Goal: Transaction & Acquisition: Download file/media

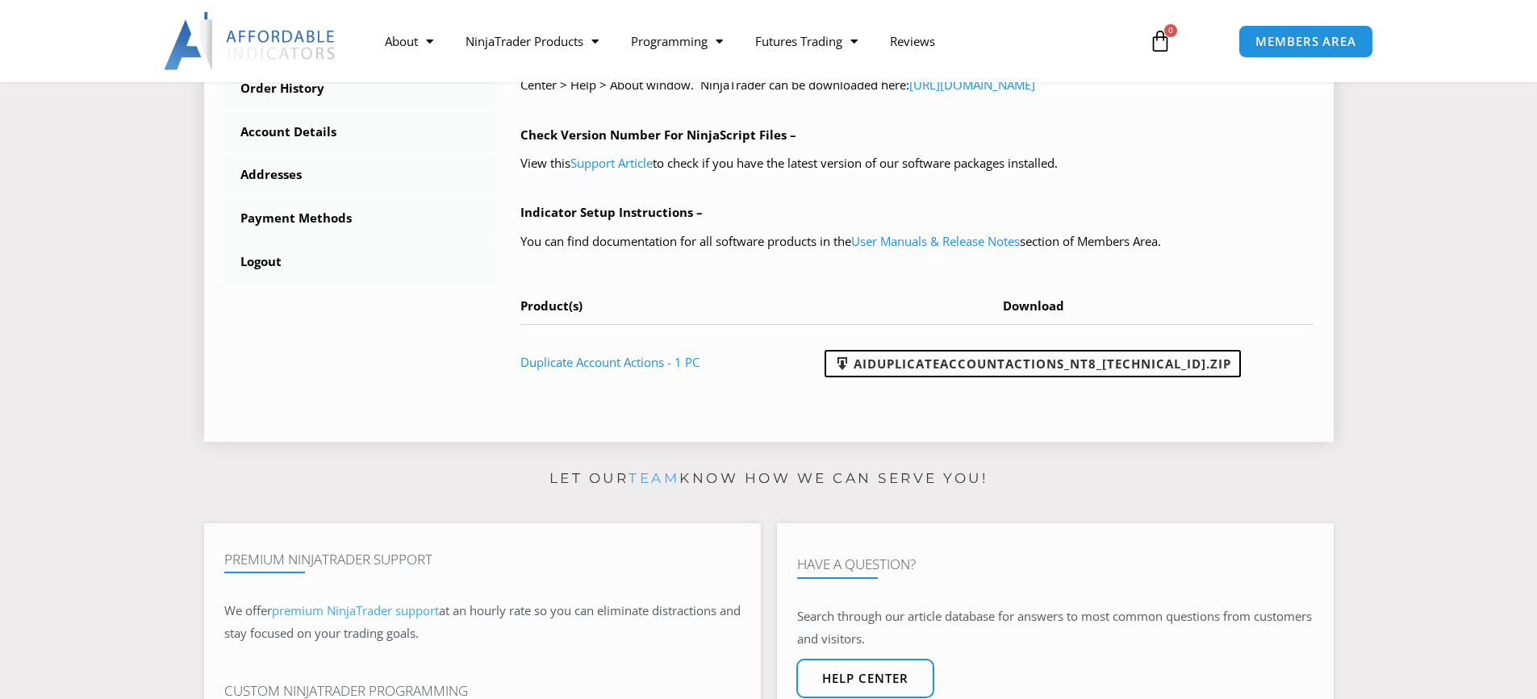
scroll to position [321, 0]
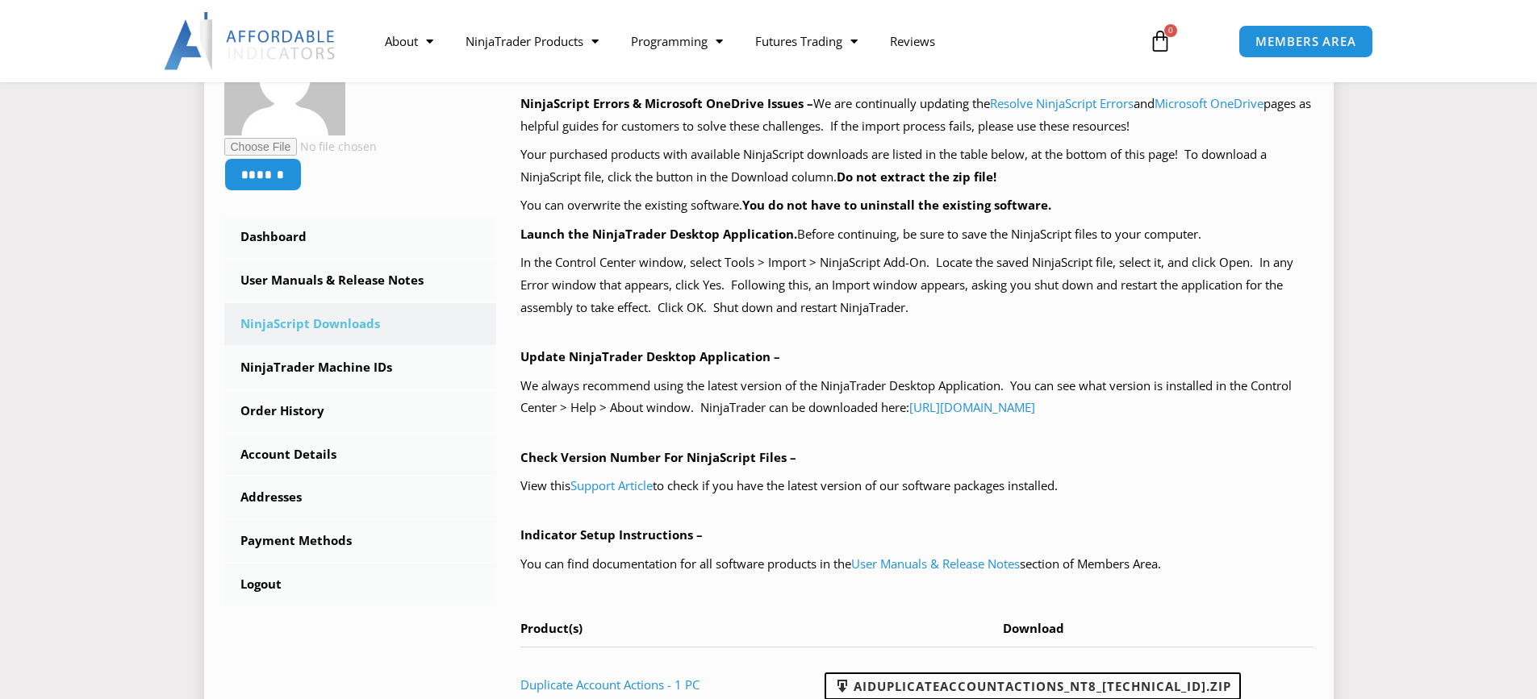
click at [348, 329] on link "NinjaScript Downloads" at bounding box center [360, 324] width 273 height 42
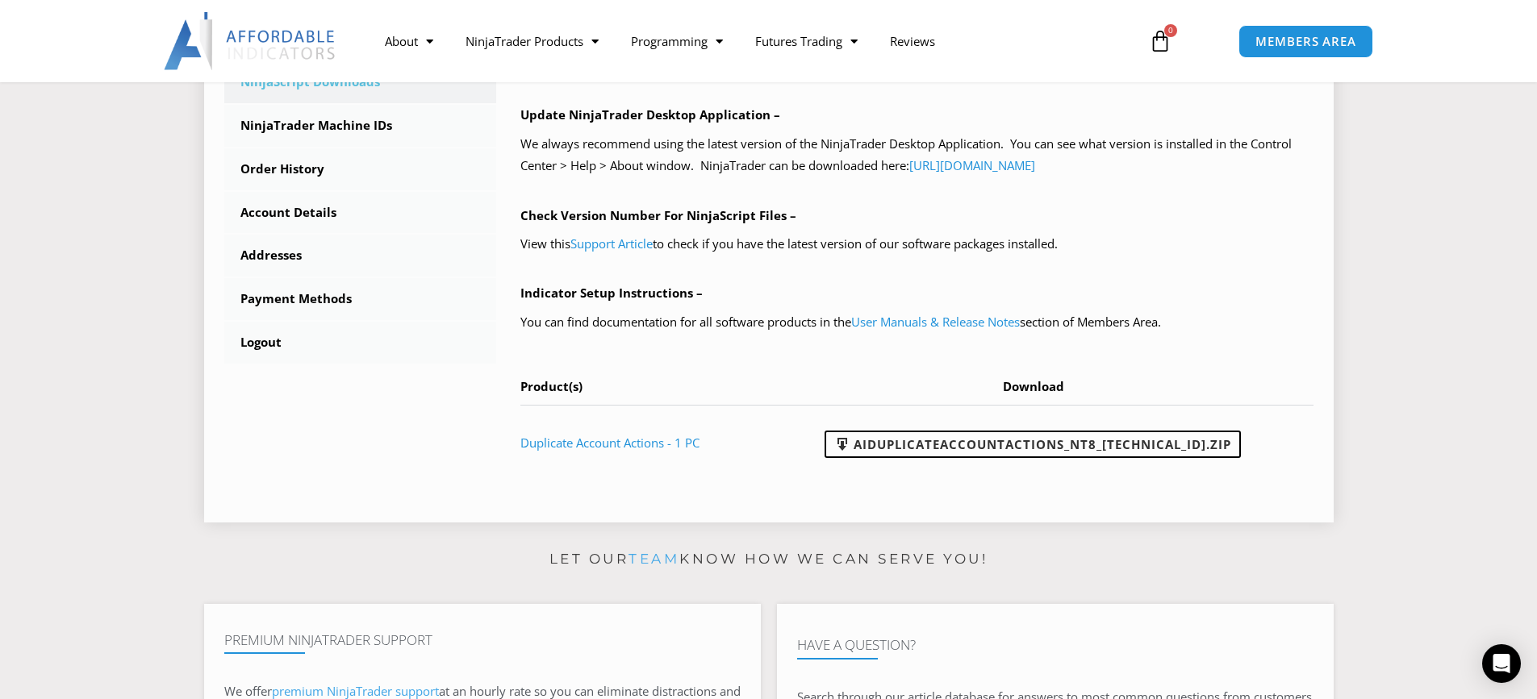
scroll to position [644, 0]
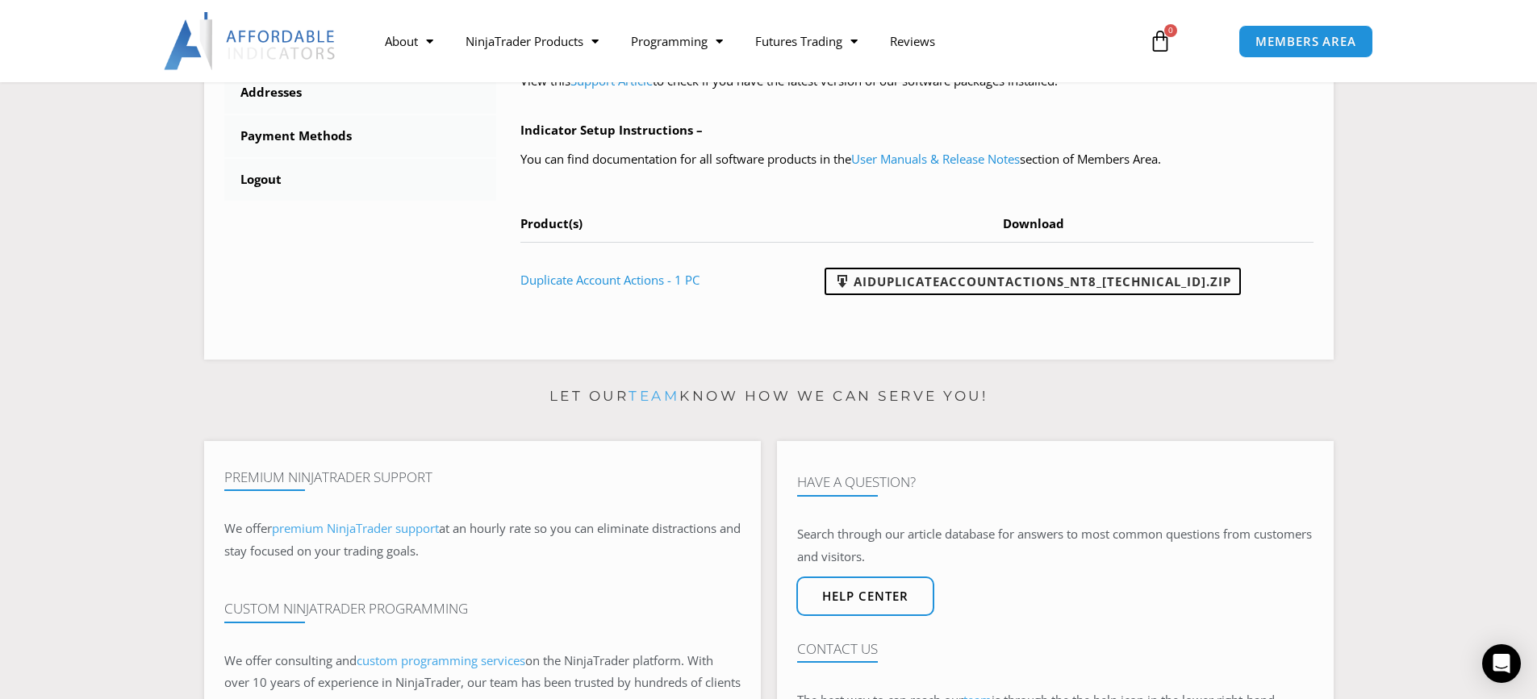
scroll to position [484, 0]
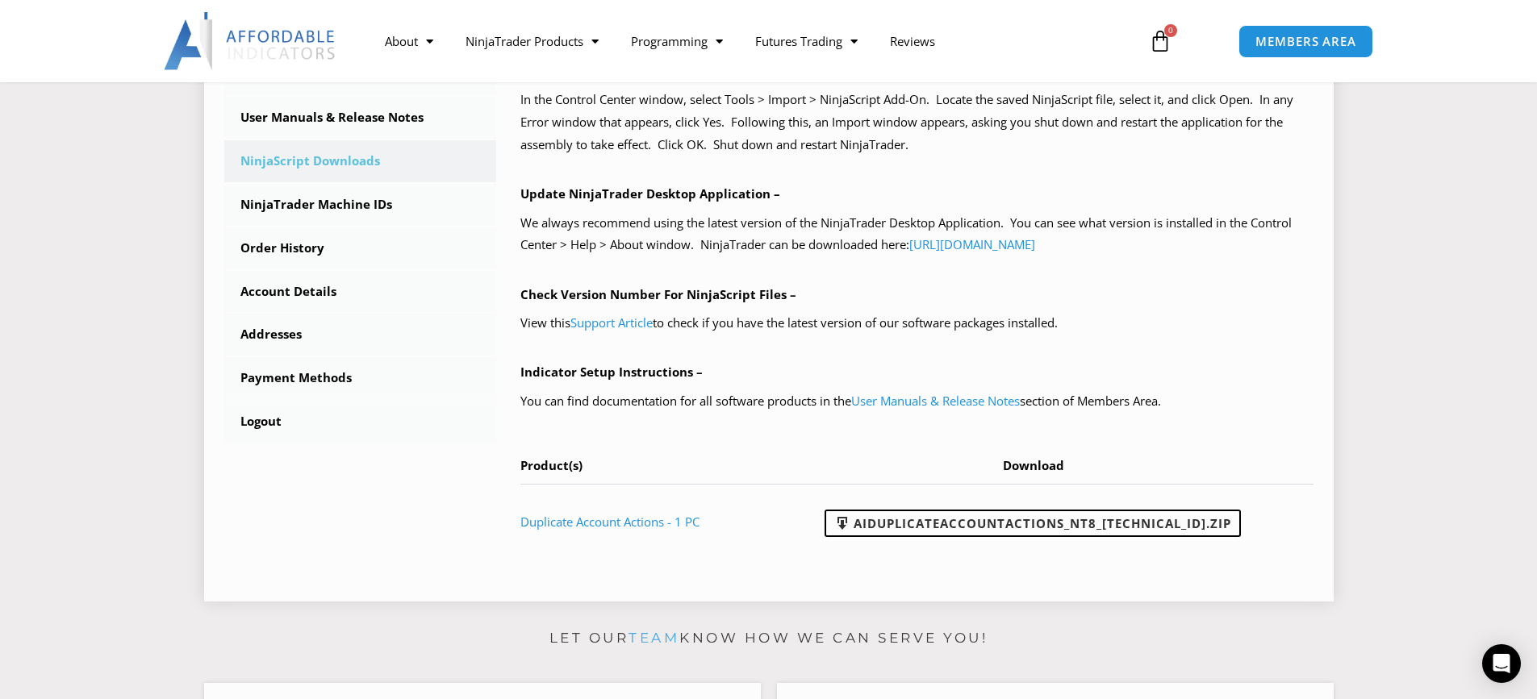
click at [340, 145] on link "NinjaScript Downloads" at bounding box center [360, 161] width 273 height 42
click at [338, 160] on link "NinjaScript Downloads" at bounding box center [360, 161] width 273 height 42
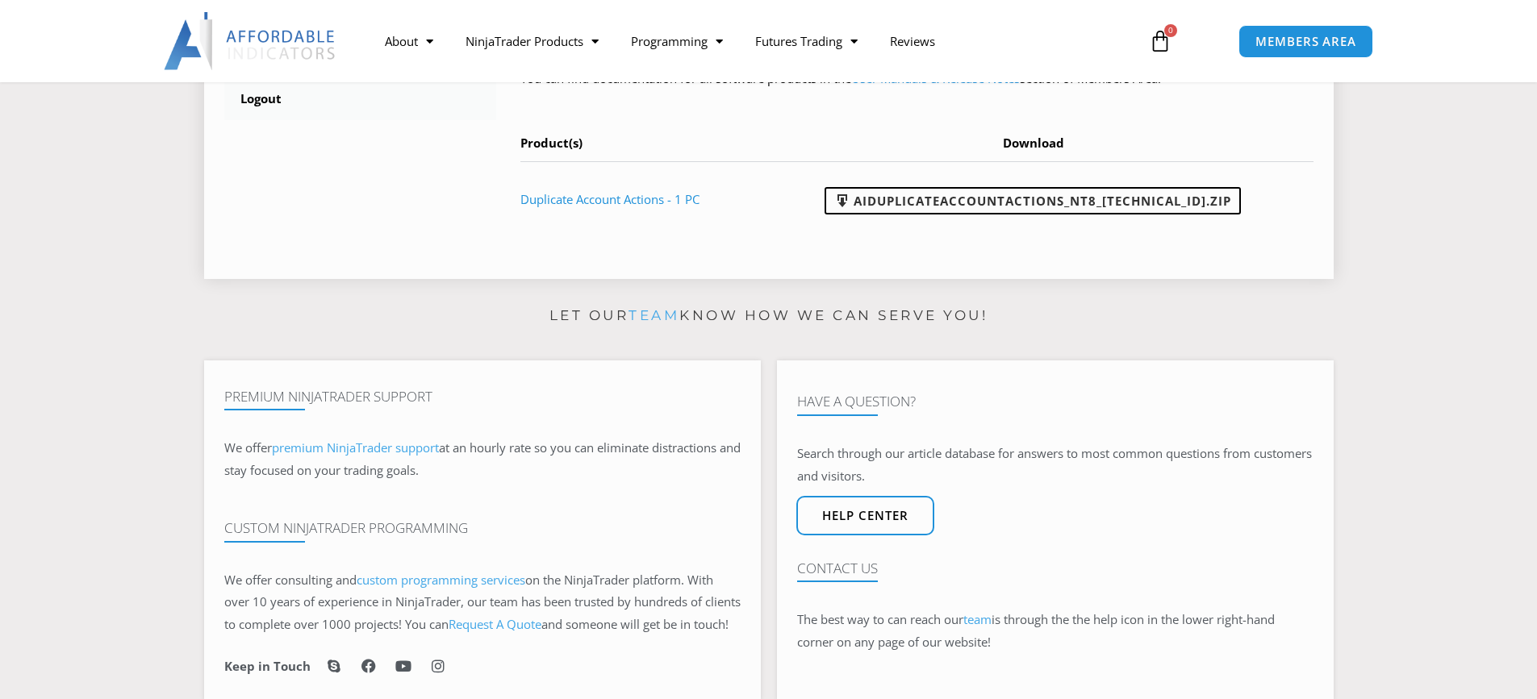
scroll to position [484, 0]
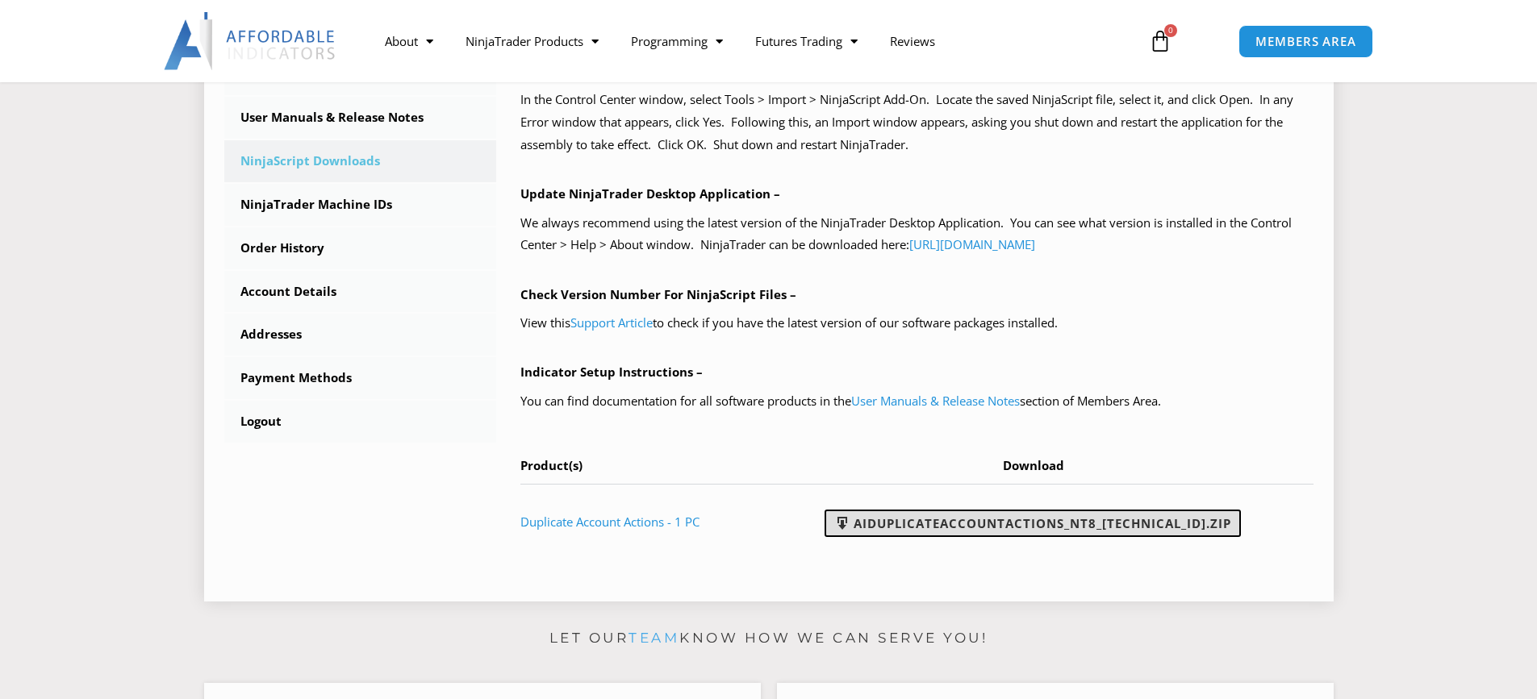
click at [932, 530] on link "AIDuplicateAccountActions_NT8_[TECHNICAL_ID].zip" at bounding box center [1032, 523] width 416 height 27
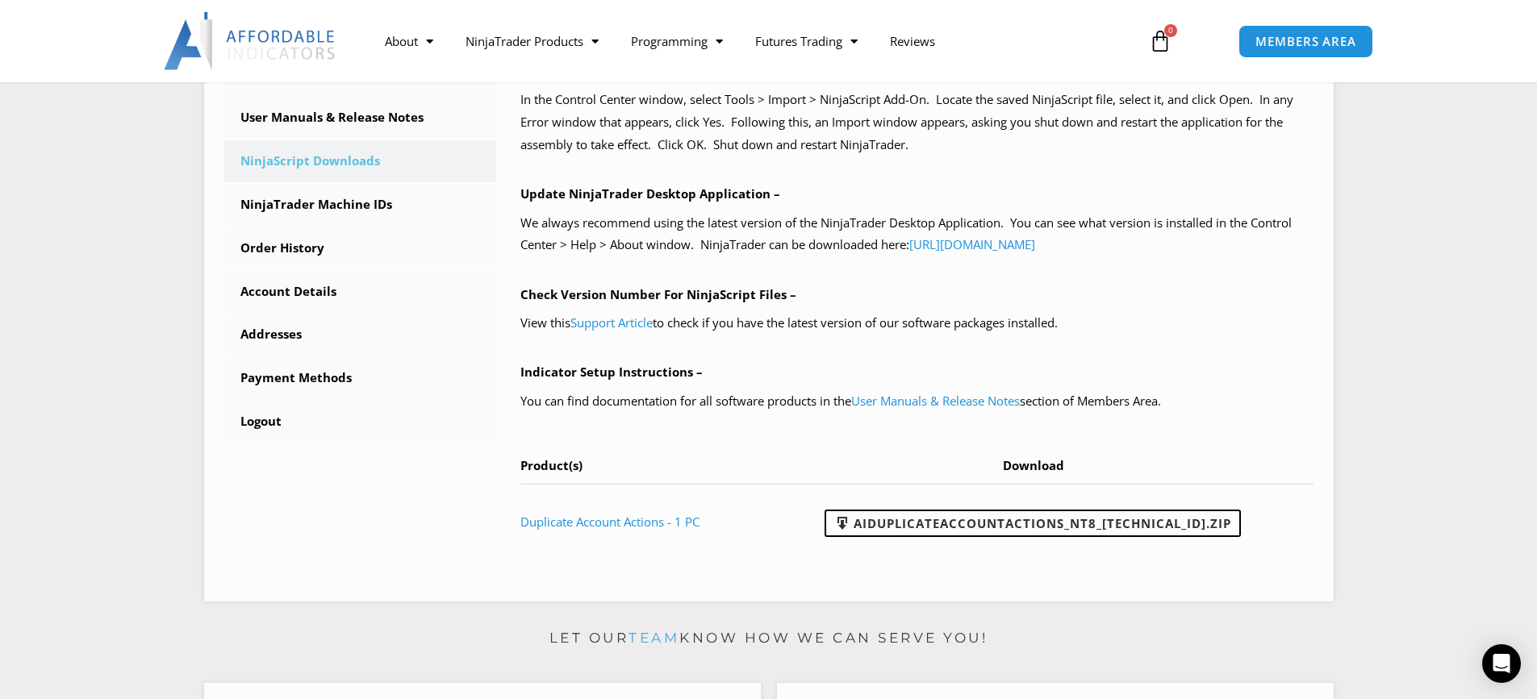
scroll to position [403, 0]
